Goal: Task Accomplishment & Management: Manage account settings

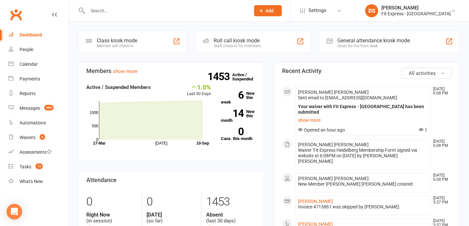
click at [16, 14] on link "Clubworx" at bounding box center [16, 15] width 16 height 16
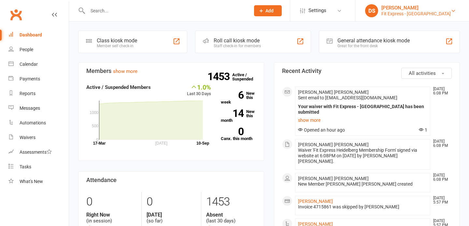
click at [414, 13] on div "Fit Express - [GEOGRAPHIC_DATA]" at bounding box center [416, 14] width 69 height 6
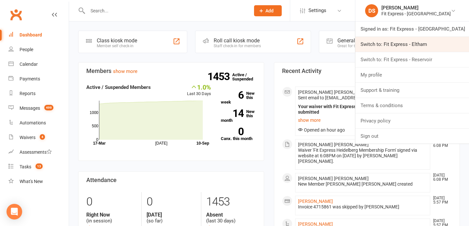
click at [408, 48] on link "Switch to: Fit Express - Eltham" at bounding box center [413, 44] width 114 height 15
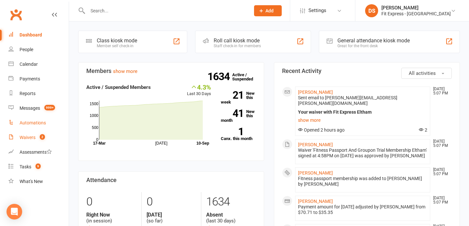
drag, startPoint x: 16, startPoint y: 141, endPoint x: 42, endPoint y: 118, distance: 34.6
click at [16, 141] on link "Waivers 2" at bounding box center [38, 137] width 60 height 15
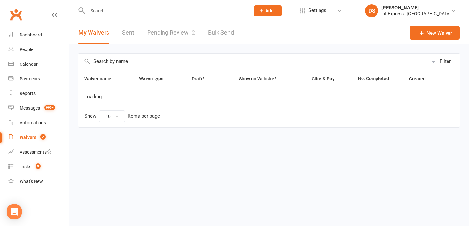
click at [176, 31] on link "Pending Review 2" at bounding box center [171, 33] width 48 height 22
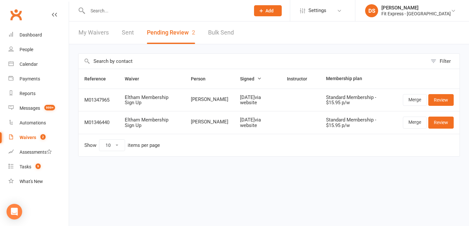
click at [136, 0] on div at bounding box center [162, 10] width 168 height 21
click at [136, 5] on div at bounding box center [162, 10] width 168 height 21
click at [134, 11] on input "text" at bounding box center [166, 10] width 160 height 9
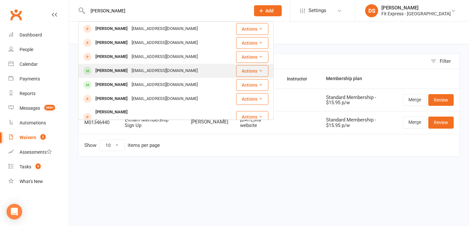
type input "maria gua"
click at [136, 68] on div "mariahamelie06@gmail.com" at bounding box center [165, 70] width 70 height 9
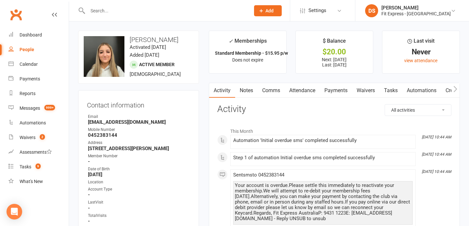
click at [336, 92] on link "Payments" at bounding box center [336, 90] width 32 height 15
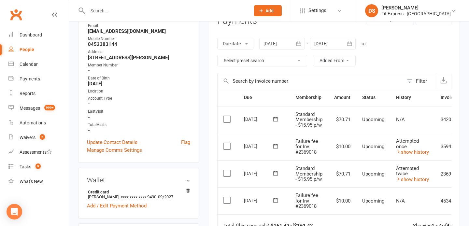
scroll to position [93, 0]
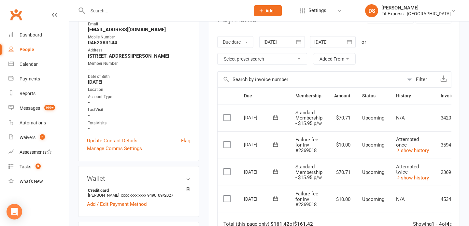
click at [288, 39] on div at bounding box center [283, 42] width 46 height 12
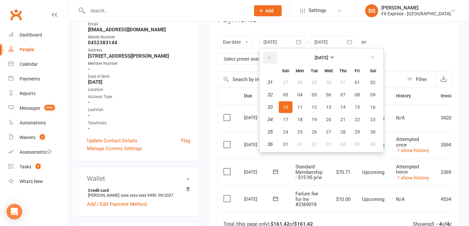
click at [272, 58] on icon "button" at bounding box center [269, 57] width 5 height 5
click at [315, 82] on span "01" at bounding box center [314, 82] width 5 height 5
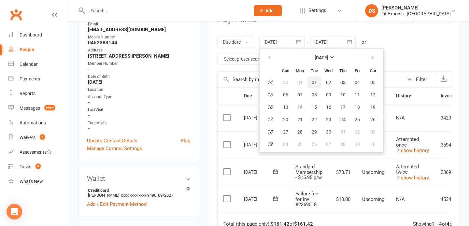
type input "01 Apr 2025"
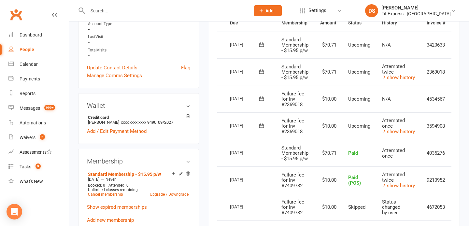
scroll to position [0, 35]
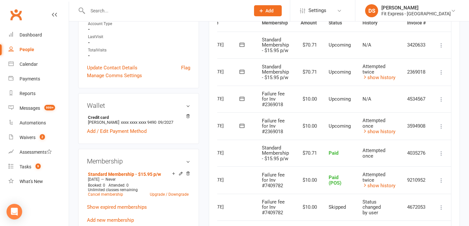
click at [441, 70] on icon at bounding box center [441, 72] width 7 height 7
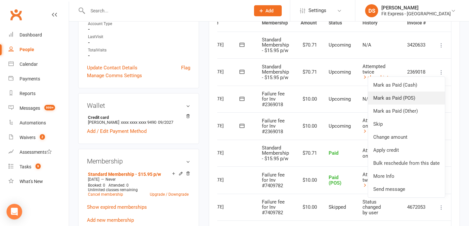
click at [410, 97] on link "Mark as Paid (POS)" at bounding box center [406, 98] width 77 height 13
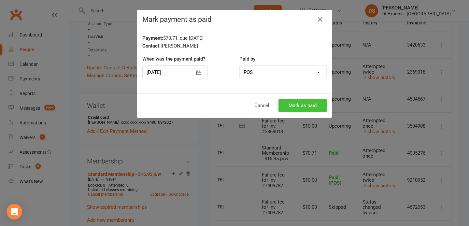
click at [304, 102] on button "Mark as paid" at bounding box center [303, 106] width 48 height 14
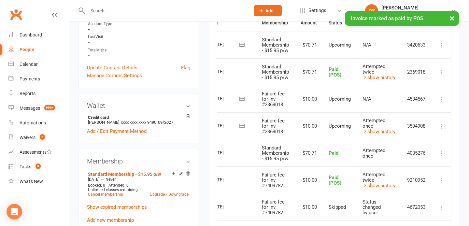
click at [443, 127] on icon at bounding box center [441, 126] width 7 height 7
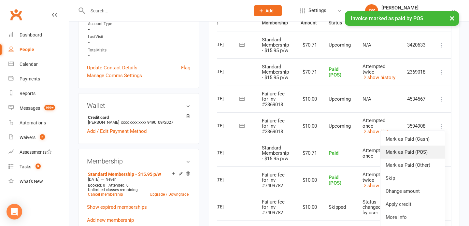
click at [418, 153] on link "Mark as Paid (POS)" at bounding box center [413, 152] width 65 height 13
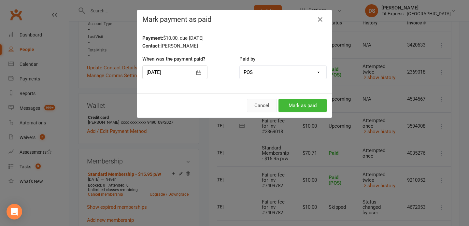
click at [267, 108] on button "Cancel" at bounding box center [262, 106] width 30 height 14
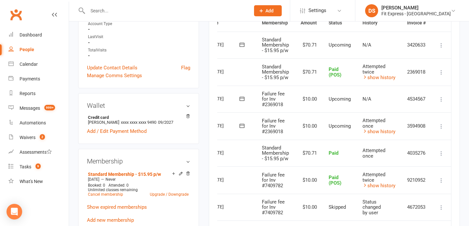
click at [438, 127] on icon at bounding box center [441, 126] width 7 height 7
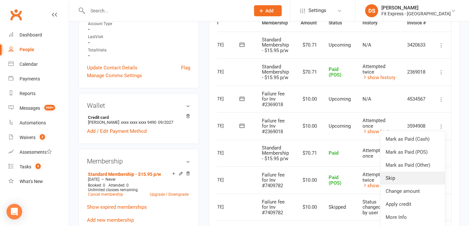
click at [408, 176] on link "Skip" at bounding box center [413, 178] width 65 height 13
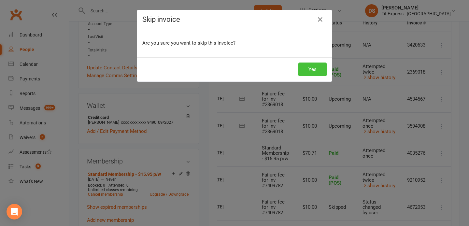
click at [308, 67] on button "Yes" at bounding box center [313, 70] width 28 height 14
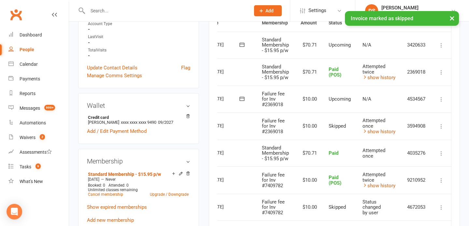
click at [443, 100] on icon at bounding box center [441, 99] width 7 height 7
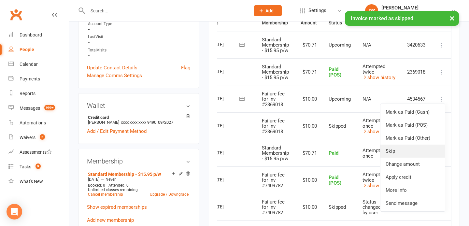
click at [405, 151] on link "Skip" at bounding box center [413, 151] width 65 height 13
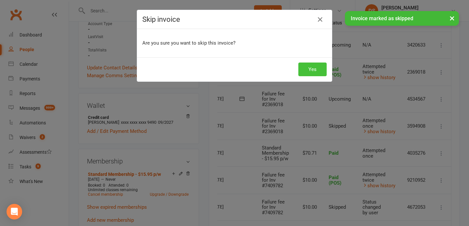
click at [309, 67] on button "Yes" at bounding box center [313, 70] width 28 height 14
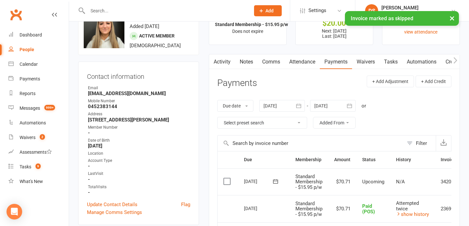
scroll to position [0, 0]
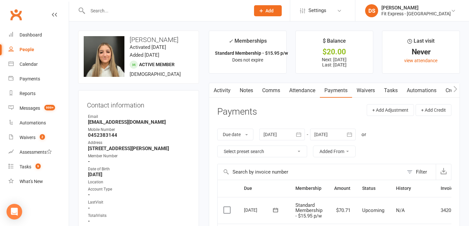
click at [19, 14] on link "Clubworx" at bounding box center [16, 15] width 16 height 16
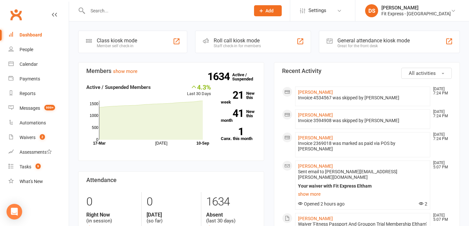
click at [10, 17] on link "Clubworx" at bounding box center [16, 15] width 16 height 16
click at [31, 144] on link "Waivers 2" at bounding box center [38, 137] width 60 height 15
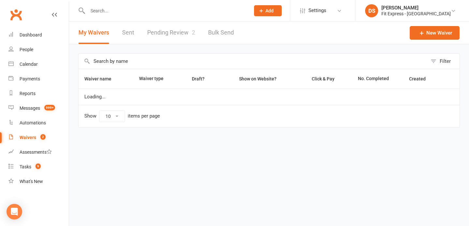
click at [173, 32] on link "Pending Review 2" at bounding box center [171, 33] width 48 height 22
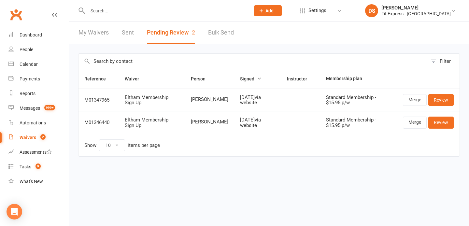
click at [14, 11] on link "Clubworx" at bounding box center [16, 15] width 16 height 16
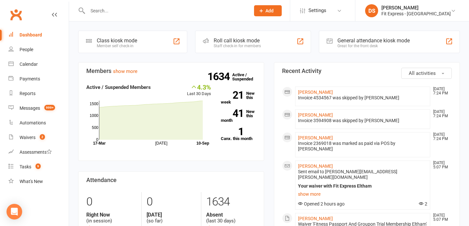
click at [13, 20] on link "Clubworx" at bounding box center [16, 15] width 16 height 16
click at [9, 15] on link "Clubworx" at bounding box center [16, 15] width 16 height 16
click at [13, 12] on link "Clubworx" at bounding box center [16, 15] width 16 height 16
click at [429, 16] on div "Fit Express - [GEOGRAPHIC_DATA]" at bounding box center [416, 14] width 69 height 6
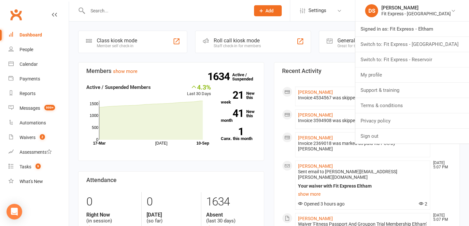
click at [15, 15] on link "Clubworx" at bounding box center [16, 15] width 16 height 16
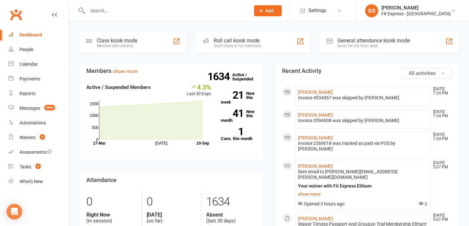
click at [413, 17] on li "DS [PERSON_NAME] Fit Express - Eltham Signed in as: Fit Express - Eltham Switch…" at bounding box center [412, 10] width 114 height 21
click at [416, 13] on div "Fit Express - [GEOGRAPHIC_DATA]" at bounding box center [416, 14] width 69 height 6
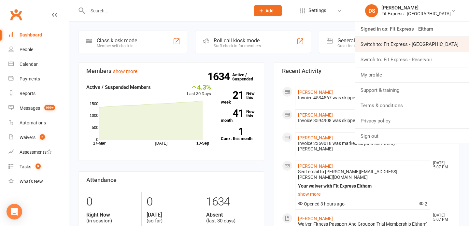
click at [422, 46] on link "Switch to: Fit Express - [GEOGRAPHIC_DATA]" at bounding box center [413, 44] width 114 height 15
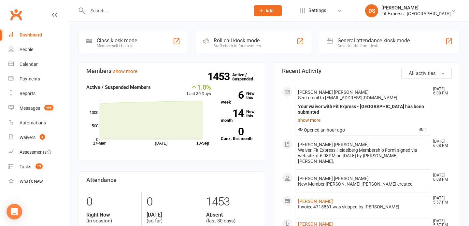
click at [319, 118] on link "show more" at bounding box center [362, 120] width 129 height 9
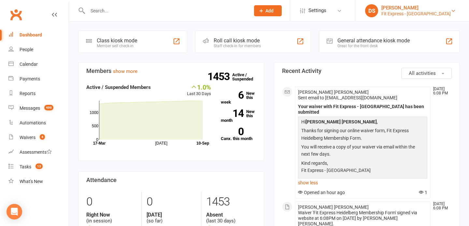
click at [408, 9] on div "[PERSON_NAME]" at bounding box center [416, 8] width 69 height 6
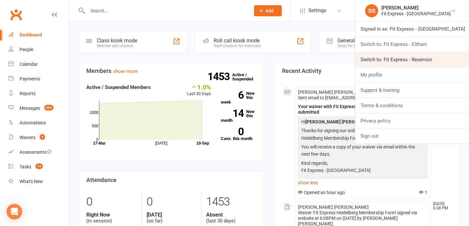
click at [421, 63] on link "Switch to: Fit Express - Reservoir" at bounding box center [413, 59] width 114 height 15
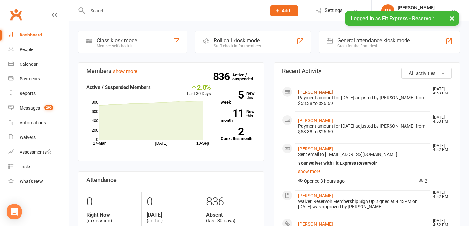
click at [316, 92] on link "[PERSON_NAME]" at bounding box center [315, 92] width 35 height 5
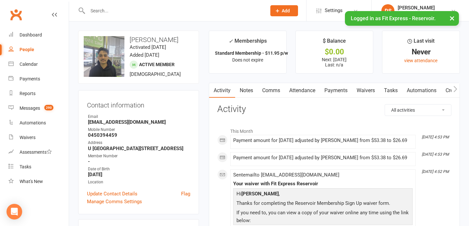
click at [333, 94] on link "Payments" at bounding box center [336, 90] width 32 height 15
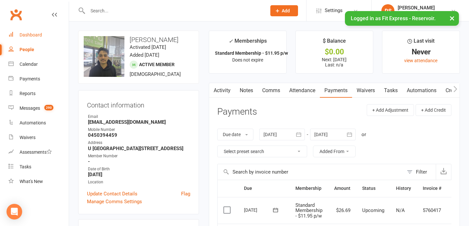
click at [39, 37] on div "Dashboard" at bounding box center [31, 34] width 22 height 5
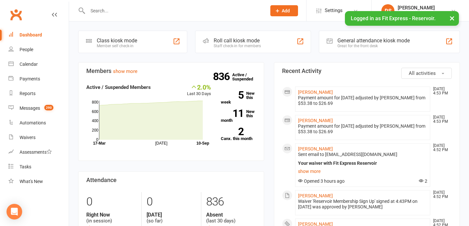
click at [20, 11] on link "Clubworx" at bounding box center [16, 15] width 16 height 16
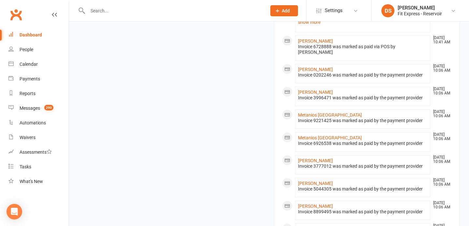
scroll to position [386, 0]
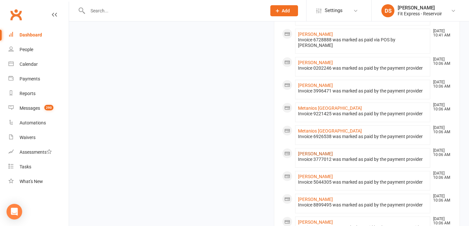
click at [306, 151] on link "Eli Howard" at bounding box center [315, 153] width 35 height 5
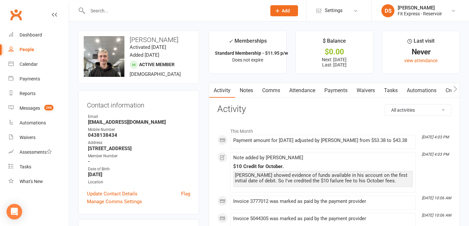
click at [333, 88] on link "Payments" at bounding box center [336, 90] width 32 height 15
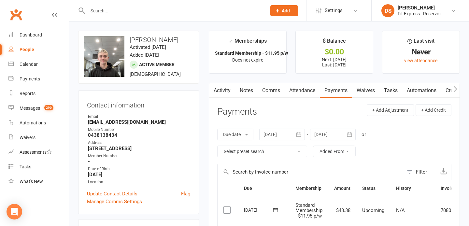
click at [218, 88] on link "Activity" at bounding box center [222, 90] width 26 height 15
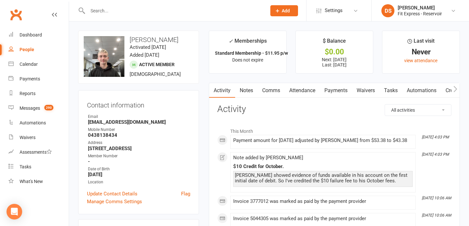
click at [14, 17] on link "Clubworx" at bounding box center [16, 15] width 16 height 16
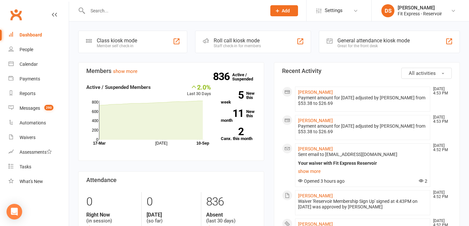
drag, startPoint x: 18, startPoint y: 10, endPoint x: 78, endPoint y: 17, distance: 61.0
click at [18, 10] on link "Clubworx" at bounding box center [16, 15] width 16 height 16
click at [13, 15] on link "Clubworx" at bounding box center [16, 15] width 16 height 16
click at [15, 13] on link "Clubworx" at bounding box center [16, 15] width 16 height 16
click at [426, 9] on div "[PERSON_NAME]" at bounding box center [420, 8] width 44 height 6
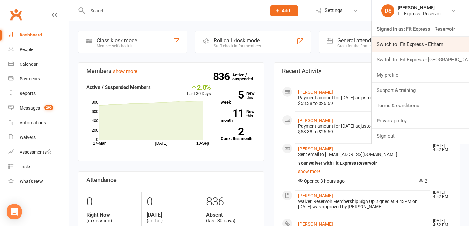
click at [415, 44] on link "Switch to: Fit Express - Eltham" at bounding box center [420, 44] width 97 height 15
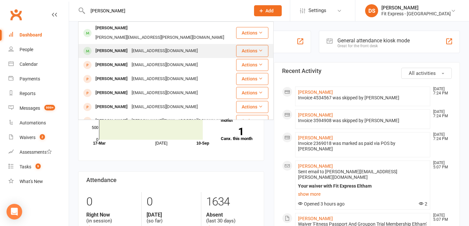
type input "[PERSON_NAME]"
click at [140, 46] on div "[EMAIL_ADDRESS][DOMAIN_NAME]" at bounding box center [165, 50] width 70 height 9
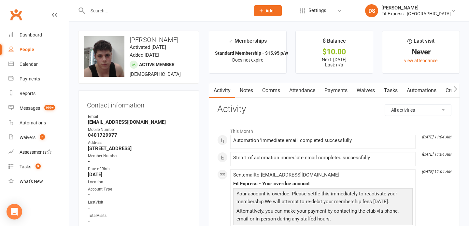
click at [331, 91] on link "Payments" at bounding box center [336, 90] width 32 height 15
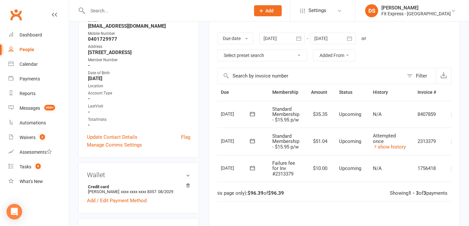
scroll to position [0, 26]
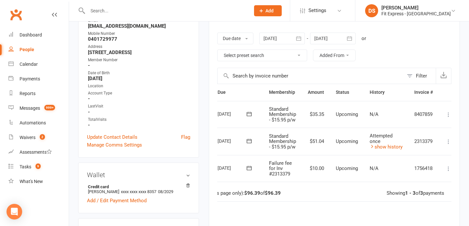
click at [451, 169] on icon at bounding box center [449, 169] width 7 height 7
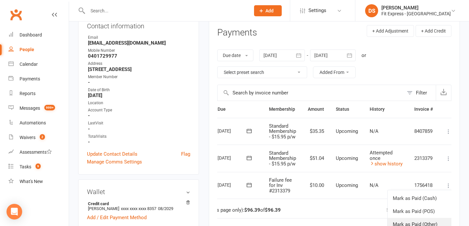
scroll to position [85, 0]
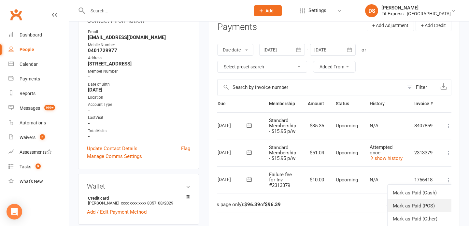
click at [414, 206] on link "Mark as Paid (POS)" at bounding box center [420, 206] width 65 height 13
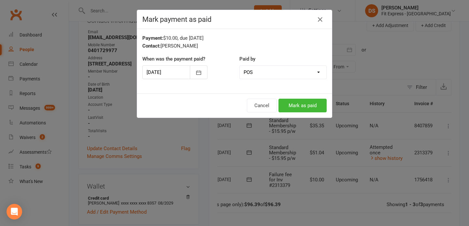
click at [317, 25] on div "Mark payment as paid" at bounding box center [234, 19] width 195 height 19
click at [318, 22] on icon "button" at bounding box center [321, 20] width 8 height 8
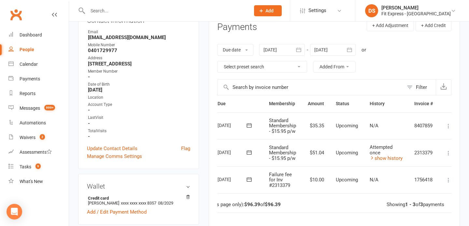
click at [453, 153] on div "Activity Notes Comms Attendance Payments Waivers Tasks Automations Credit balan…" at bounding box center [334, 152] width 251 height 309
click at [452, 153] on icon at bounding box center [449, 153] width 7 height 7
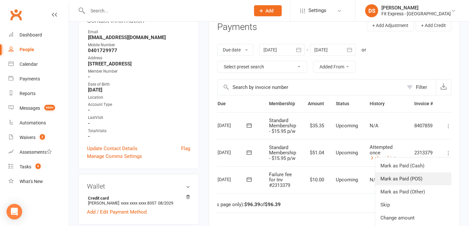
click at [430, 177] on link "Mark as Paid (POS)" at bounding box center [414, 178] width 77 height 13
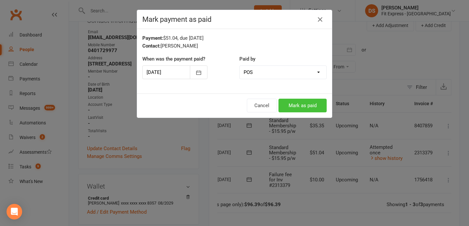
click at [306, 103] on button "Mark as paid" at bounding box center [303, 106] width 48 height 14
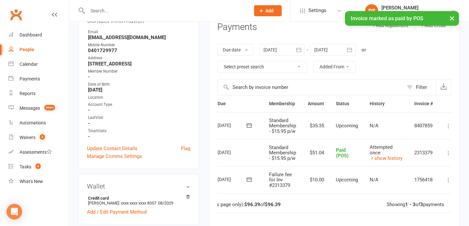
click at [450, 184] on td "Mark as Paid (Cash) Mark as Paid (POS) Mark as Paid (Other) Skip Change amount …" at bounding box center [449, 180] width 20 height 27
click at [450, 177] on icon at bounding box center [449, 180] width 7 height 7
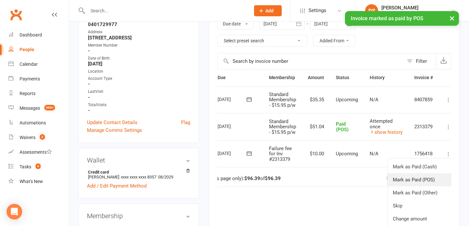
scroll to position [113, 0]
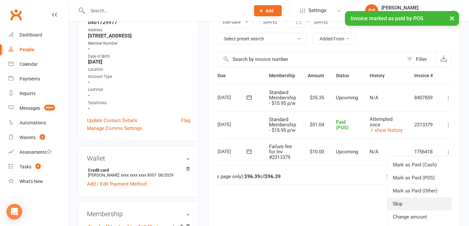
click at [417, 206] on link "Skip" at bounding box center [420, 204] width 65 height 13
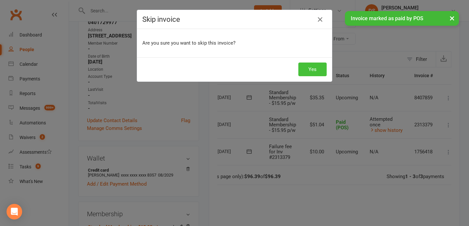
click at [316, 71] on button "Yes" at bounding box center [313, 70] width 28 height 14
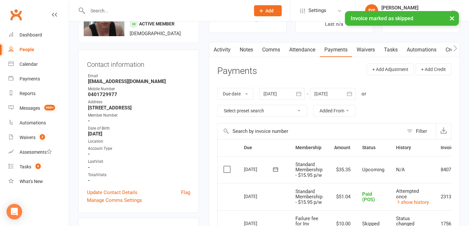
scroll to position [0, 0]
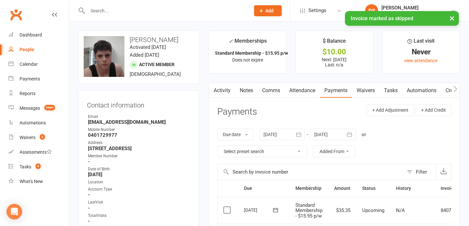
click at [24, 11] on div "× Invoice marked as skipped" at bounding box center [230, 11] width 461 height 0
click at [12, 11] on div "× Invoice marked as skipped" at bounding box center [230, 11] width 461 height 0
